Goal: Information Seeking & Learning: Learn about a topic

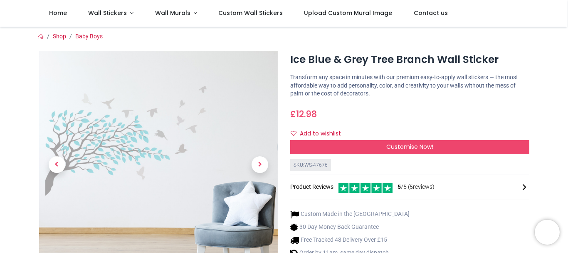
scroll to position [0, 0]
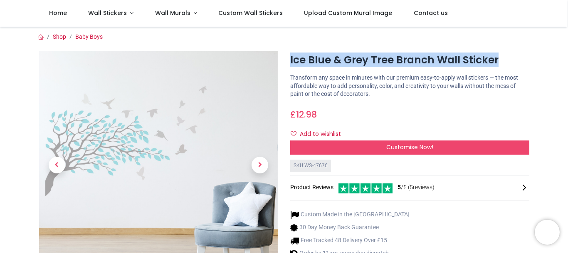
drag, startPoint x: 291, startPoint y: 59, endPoint x: 503, endPoint y: 58, distance: 211.8
click at [503, 60] on h1 "Ice Blue & Grey Tree Branch Wall Sticker" at bounding box center [409, 60] width 239 height 14
copy h1 "Ice Blue & Grey Tree Branch Wall Sticker"
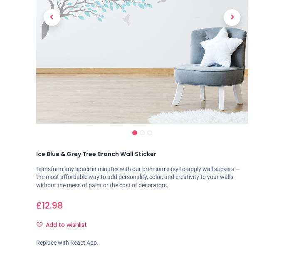
scroll to position [166, 0]
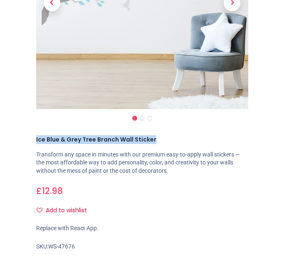
drag, startPoint x: 35, startPoint y: 140, endPoint x: 169, endPoint y: 139, distance: 134.4
click at [169, 139] on div "Ice Blue & Grey Tree Branch Wall Sticker https://www.iconwallstickers.co.uk/ice…" at bounding box center [142, 231] width 225 height 194
copy h1 "Ice Blue & Grey Tree Branch Wall Sticker"
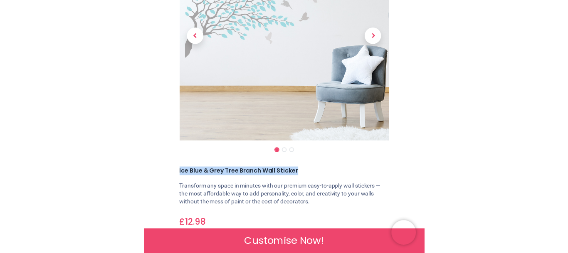
scroll to position [0, 0]
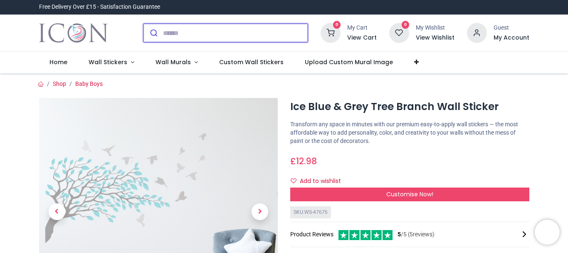
click at [232, 32] on input "search" at bounding box center [235, 33] width 145 height 18
type input "*"
type input "**********"
click at [144, 24] on button "submit" at bounding box center [154, 33] width 20 height 18
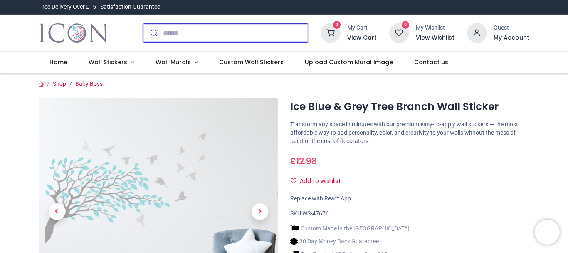
click at [220, 31] on input "search" at bounding box center [235, 33] width 145 height 18
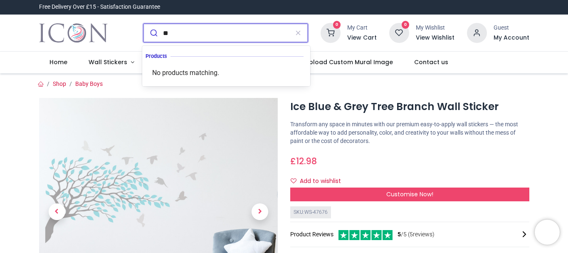
type input "*"
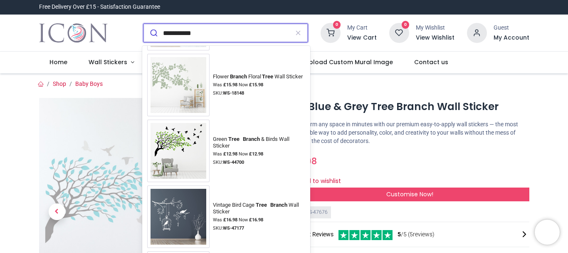
scroll to position [541, 0]
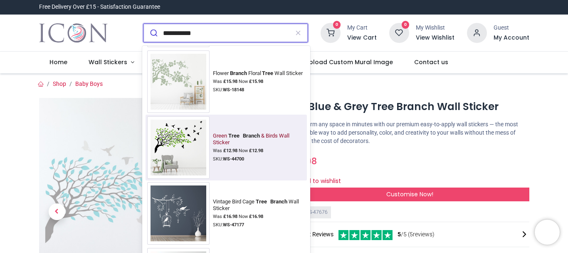
click at [261, 138] on mark "Branch" at bounding box center [251, 135] width 19 height 8
type input "**********"
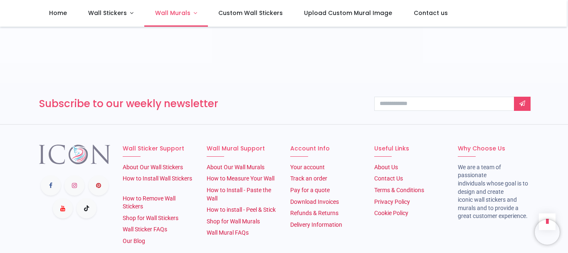
scroll to position [1105, 0]
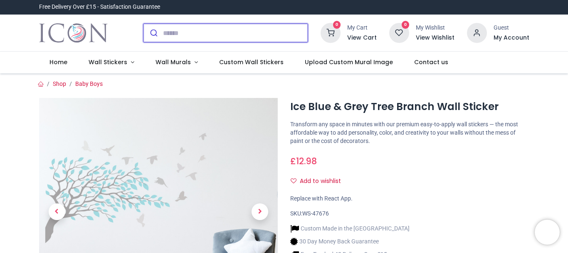
click at [234, 34] on input "search" at bounding box center [235, 33] width 145 height 18
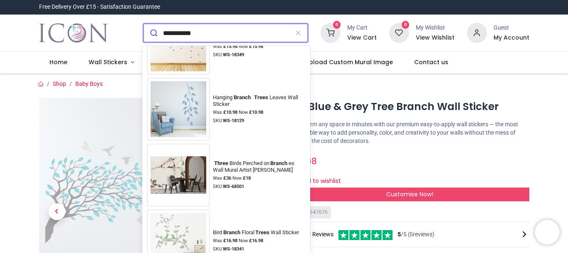
scroll to position [2315, 0]
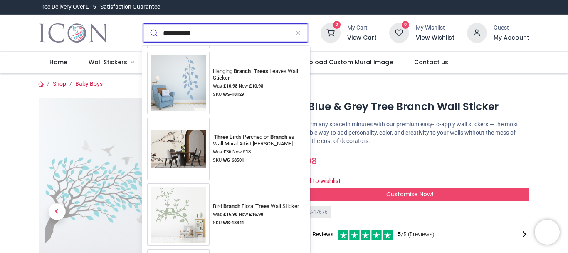
click at [218, 34] on input "**********" at bounding box center [226, 33] width 126 height 18
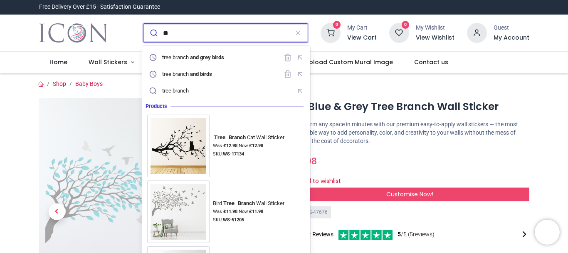
type input "*"
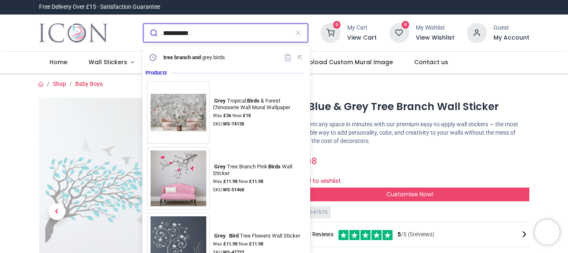
type input "**********"
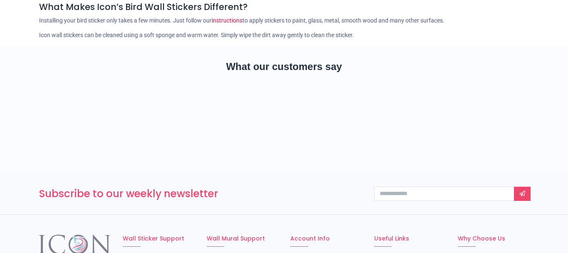
scroll to position [42, 0]
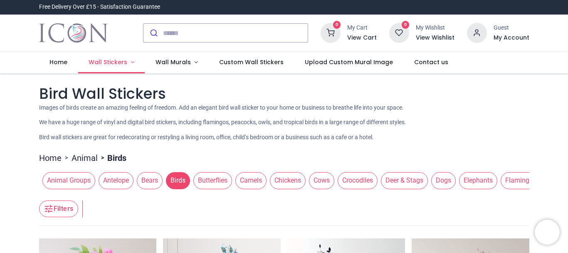
click at [109, 62] on span "Wall Stickers" at bounding box center [108, 62] width 39 height 8
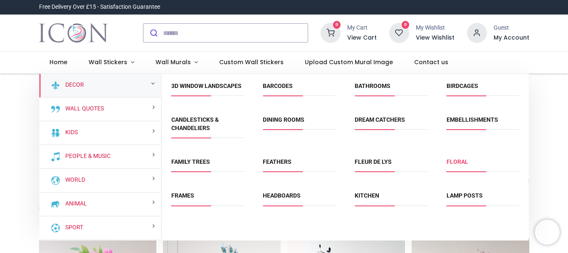
scroll to position [68, 0]
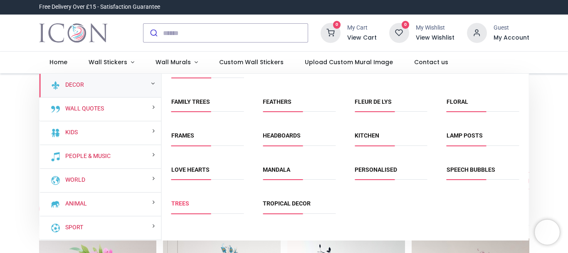
click at [184, 204] on link "Trees" at bounding box center [180, 203] width 18 height 7
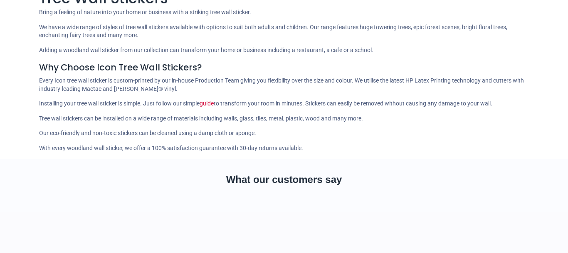
scroll to position [125, 0]
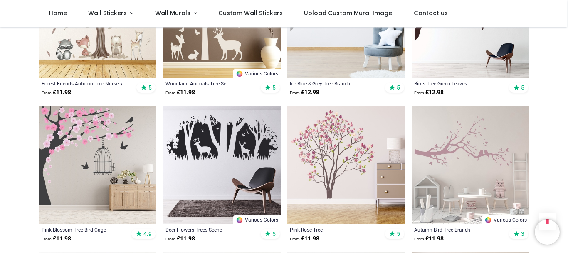
scroll to position [541, 0]
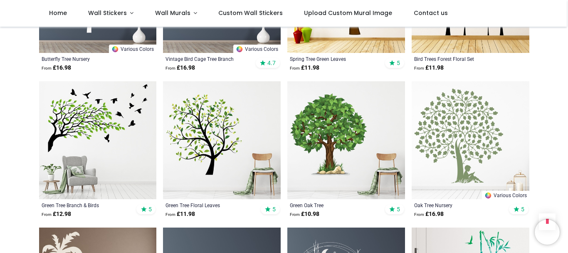
scroll to position [1165, 0]
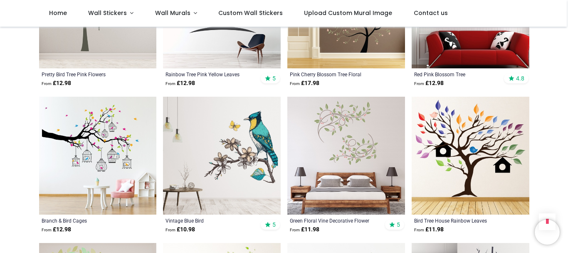
scroll to position [2455, 0]
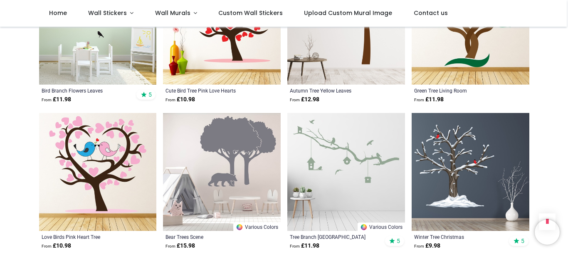
scroll to position [3454, 0]
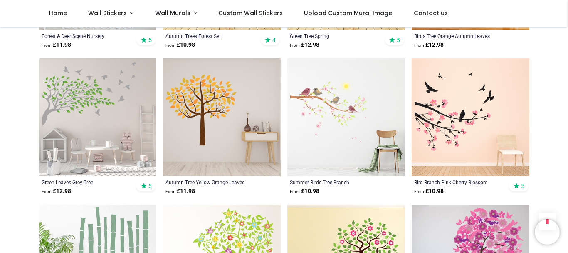
scroll to position [4411, 0]
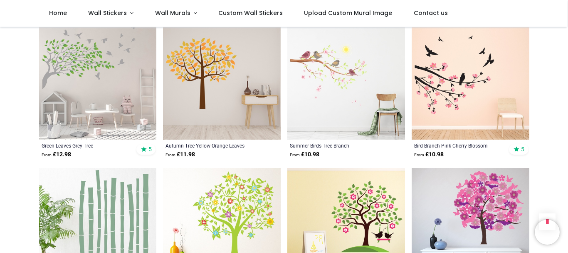
click at [79, 58] on img at bounding box center [98, 81] width 118 height 118
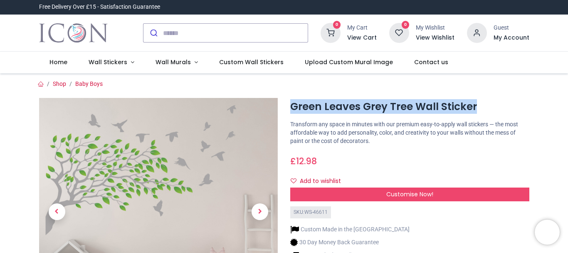
drag, startPoint x: 289, startPoint y: 105, endPoint x: 524, endPoint y: 104, distance: 235.1
click at [524, 104] on div "Green Leaves Grey Tree Wall Sticker [URL][DOMAIN_NAME] [URL][DOMAIN_NAME] Trans…" at bounding box center [410, 234] width 252 height 272
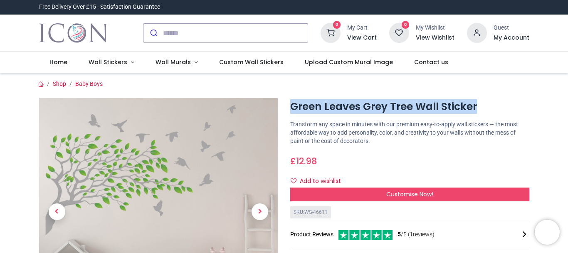
copy h1 "Green Leaves Grey Tree Wall Sticker"
